Goal: Transaction & Acquisition: Purchase product/service

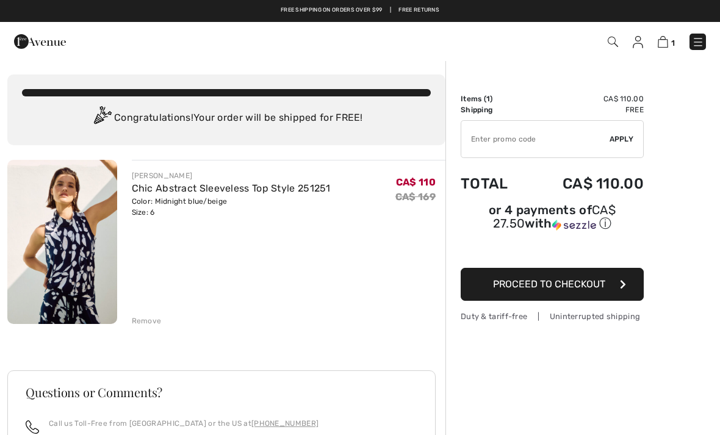
click at [546, 286] on span "Proceed to Checkout" at bounding box center [549, 284] width 112 height 12
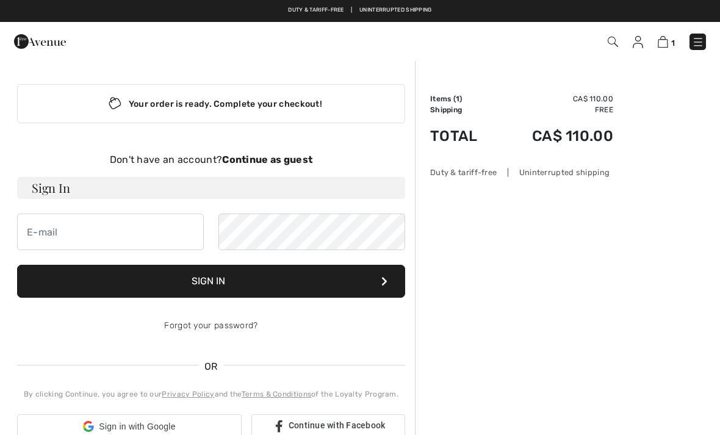
checkbox input "true"
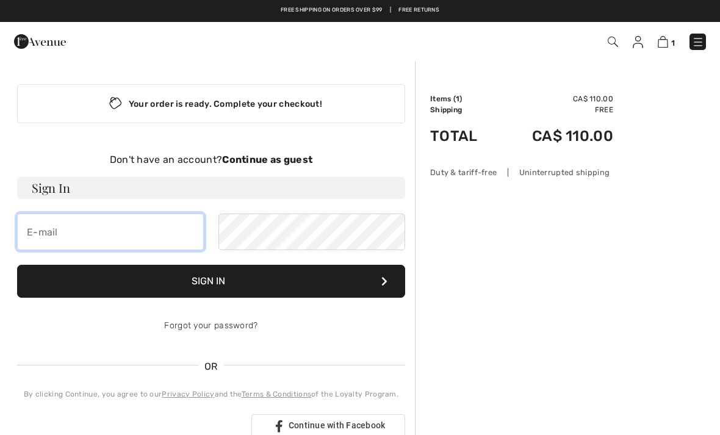
click at [41, 232] on input "email" at bounding box center [110, 231] width 187 height 37
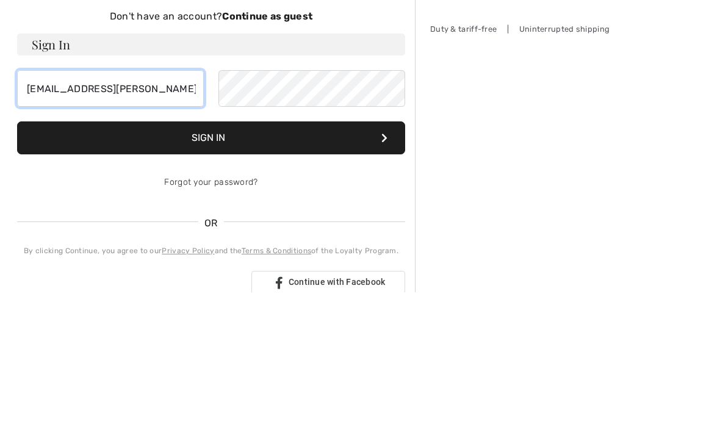
type input "[EMAIL_ADDRESS][PERSON_NAME][DOMAIN_NAME]"
click at [276, 154] on strong "Continue as guest" at bounding box center [267, 160] width 90 height 12
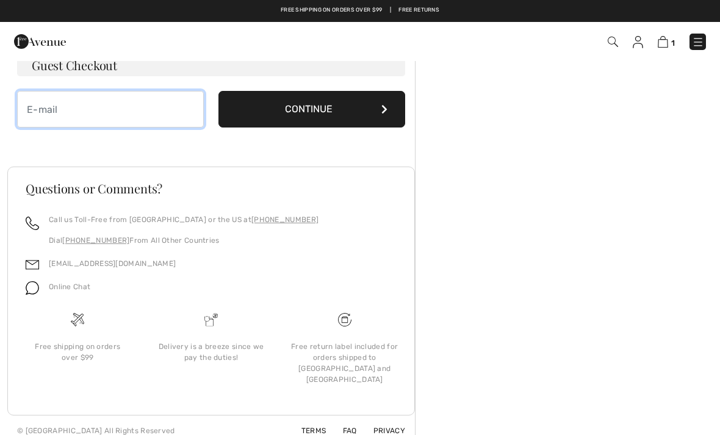
click at [41, 106] on input "email" at bounding box center [110, 109] width 187 height 37
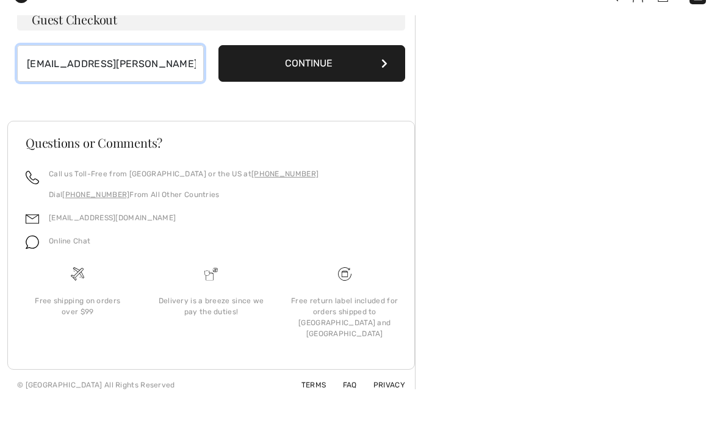
type input "[EMAIL_ADDRESS][PERSON_NAME][DOMAIN_NAME]"
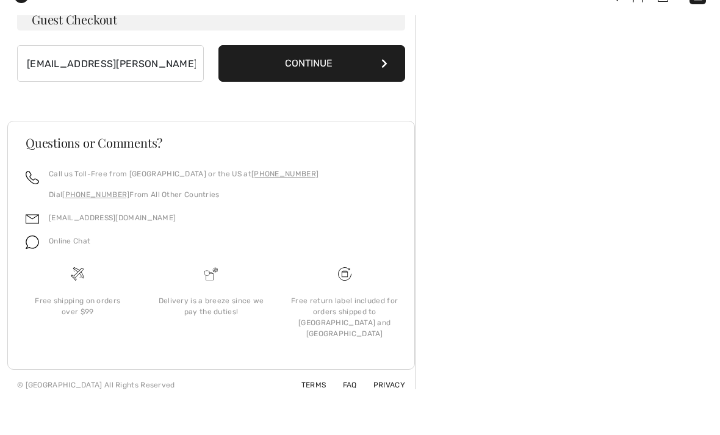
click at [387, 91] on button "Continue" at bounding box center [311, 109] width 187 height 37
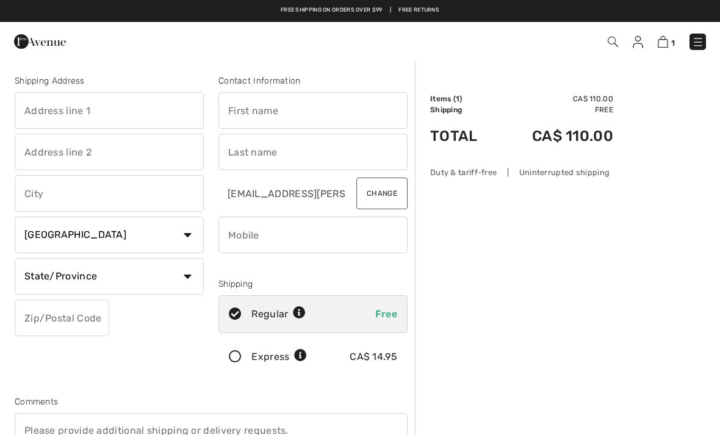
click at [45, 111] on input "text" at bounding box center [109, 110] width 189 height 37
click at [250, 110] on input "text" at bounding box center [312, 110] width 189 height 37
type input "2080 Rosslyn Road"
type input "Debbie"
click at [245, 154] on input "text" at bounding box center [312, 152] width 189 height 37
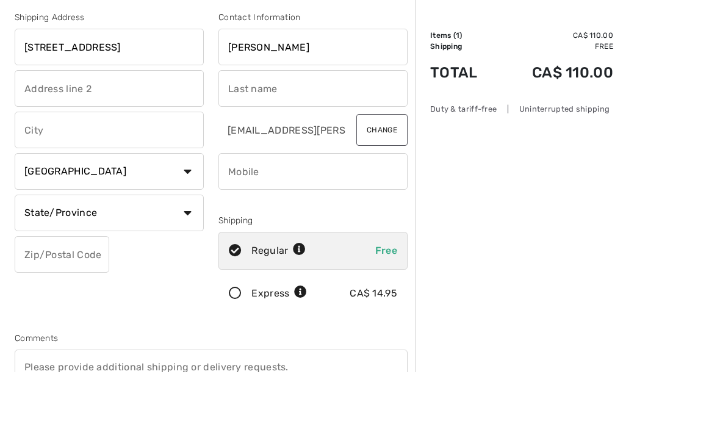
scroll to position [63, 0]
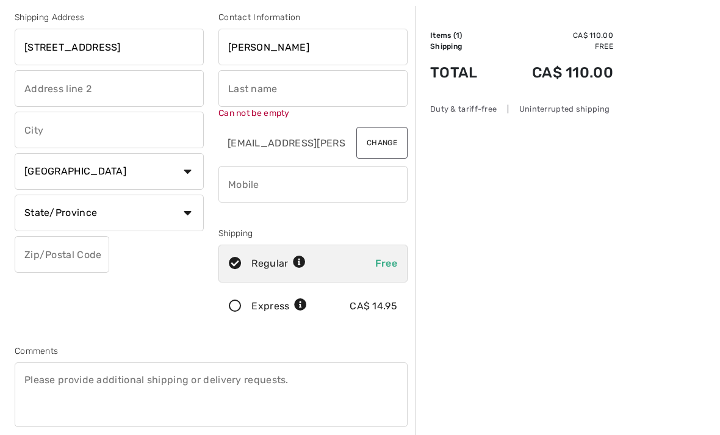
click at [242, 89] on input "text" at bounding box center [312, 88] width 189 height 37
type input "Restoule"
click at [46, 128] on input "text" at bounding box center [109, 130] width 189 height 37
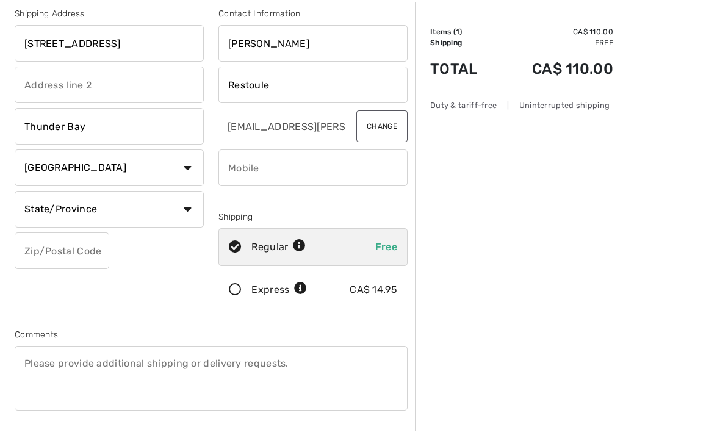
click at [243, 172] on input "phone" at bounding box center [312, 172] width 189 height 37
type input "Thunder Bay"
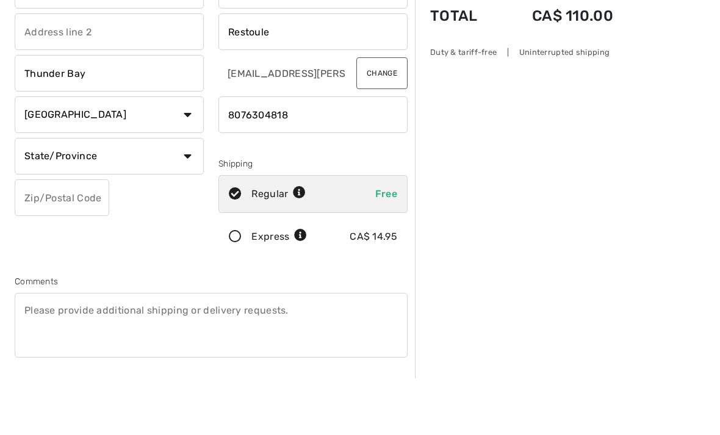
type input "8076304818"
click at [190, 195] on select "State/Province Alberta British Columbia Manitoba New Brunswick Newfoundland and…" at bounding box center [109, 213] width 189 height 37
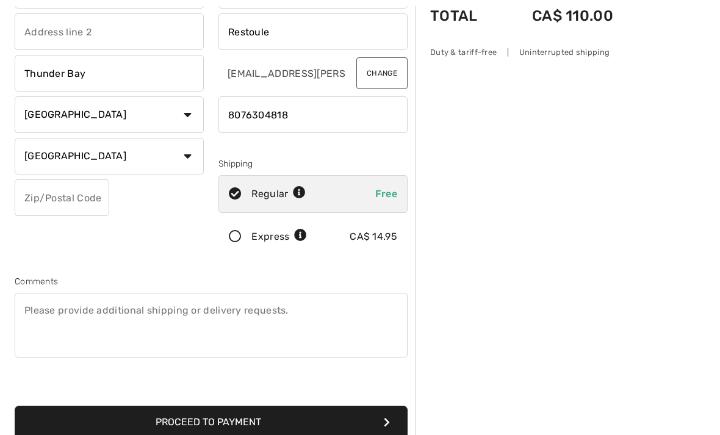
click at [192, 156] on select "State/Province Alberta British Columbia Manitoba New Brunswick Newfoundland and…" at bounding box center [109, 156] width 189 height 37
select select "ON"
click at [43, 196] on input "text" at bounding box center [62, 197] width 95 height 37
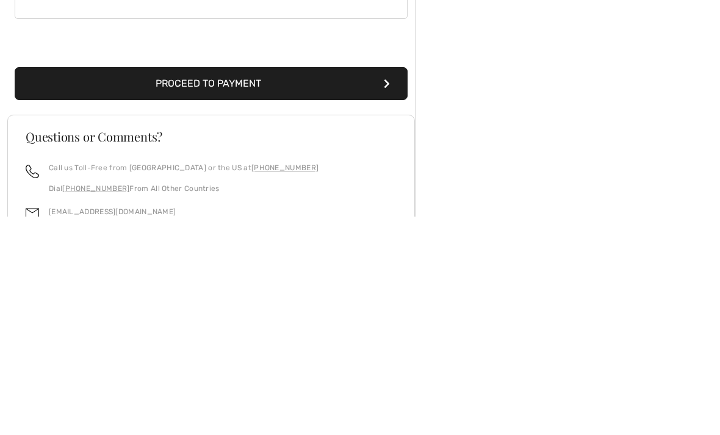
scroll to position [254, 0]
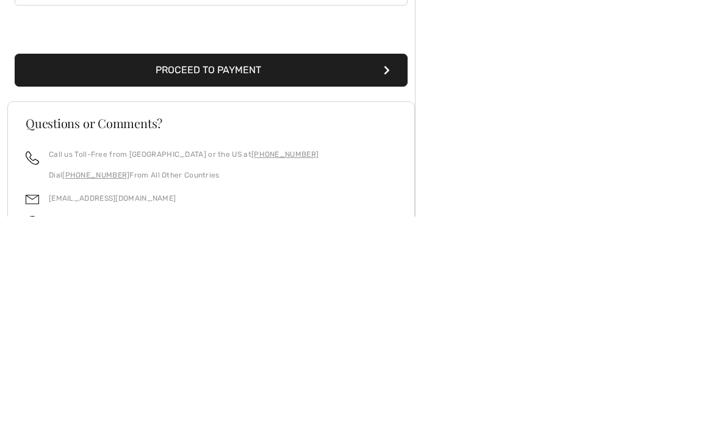
type input "P7K1H6"
click at [200, 272] on button "Proceed to Payment" at bounding box center [211, 288] width 393 height 33
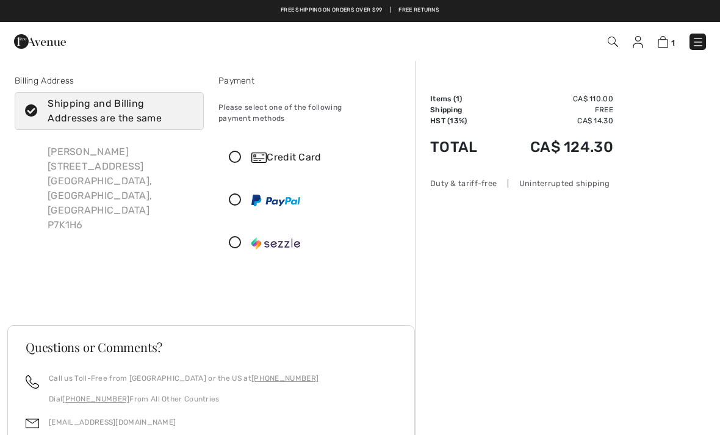
click at [232, 151] on icon at bounding box center [235, 157] width 32 height 13
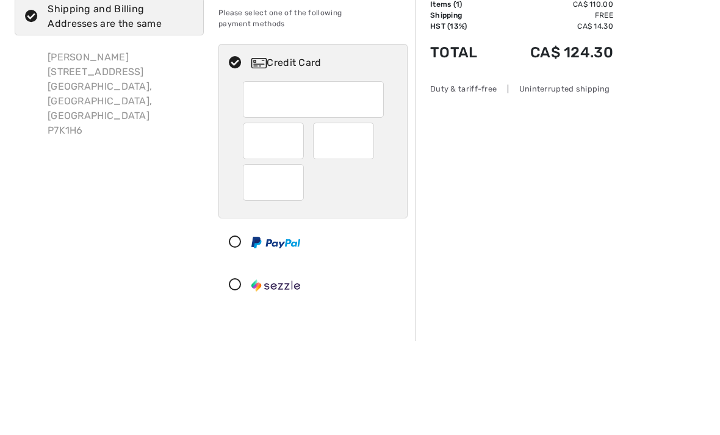
click at [370, 217] on div at bounding box center [343, 235] width 61 height 37
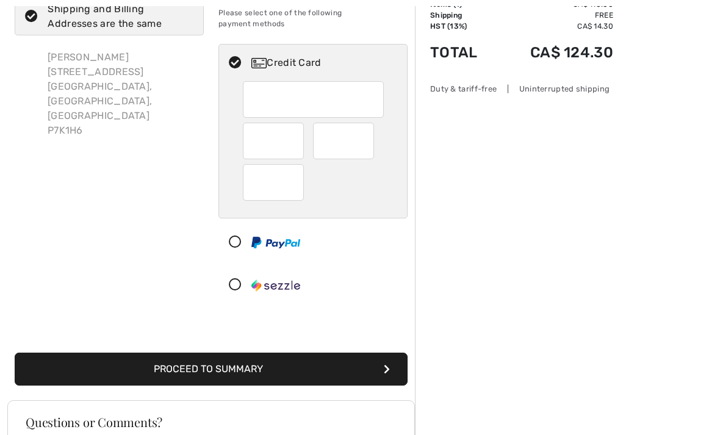
scroll to position [94, 0]
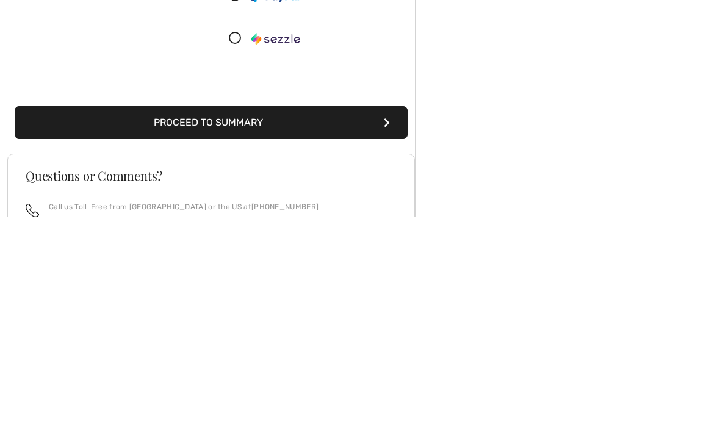
click at [227, 324] on button "Proceed to Summary" at bounding box center [211, 340] width 393 height 33
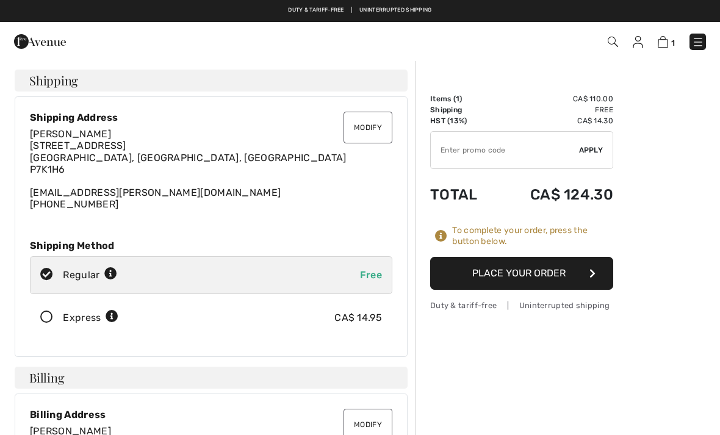
click at [527, 274] on button "Place Your Order" at bounding box center [521, 273] width 183 height 33
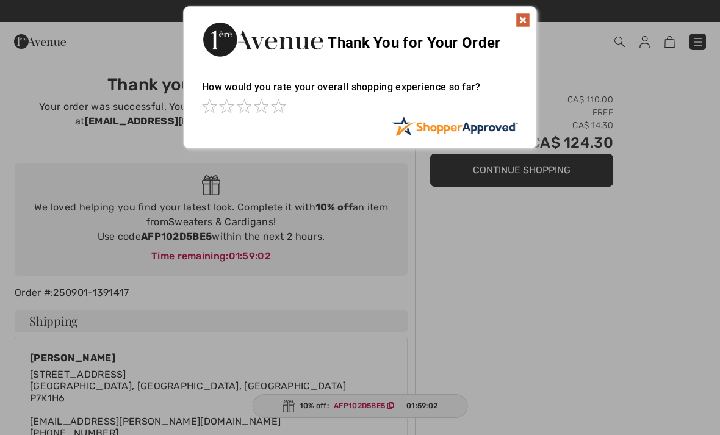
click at [522, 16] on img at bounding box center [522, 20] width 15 height 15
